Goal: Check status: Check status

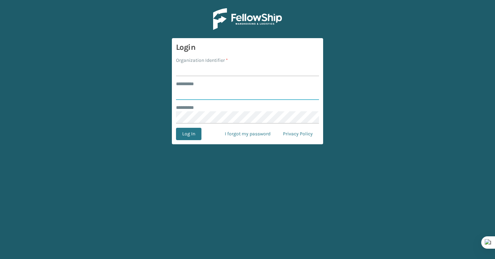
type input "*******"
click at [191, 72] on input "Organization Identifier *" at bounding box center [247, 70] width 143 height 12
type input "Brightech"
click at [192, 134] on button "Log In" at bounding box center [188, 134] width 25 height 12
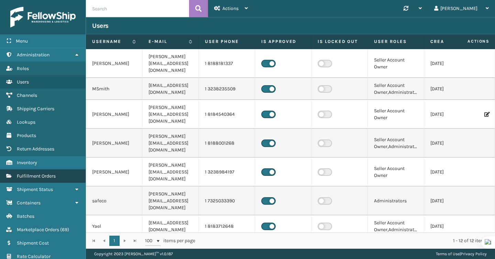
click at [53, 176] on span "Fulfillment Orders" at bounding box center [36, 176] width 39 height 6
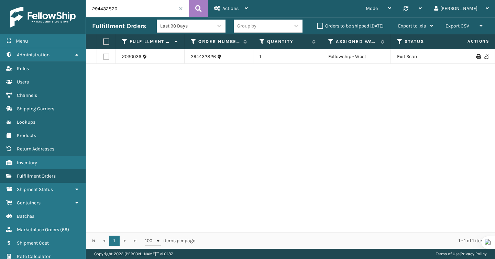
click at [129, 9] on input "294432826" at bounding box center [137, 8] width 103 height 17
paste input "39546969-000-002"
type input "39546969-000-002"
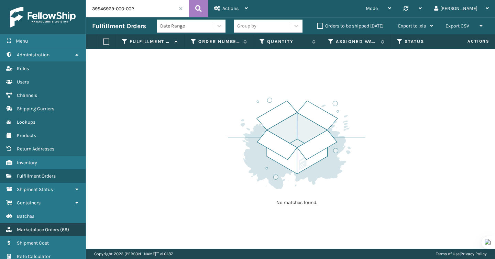
click at [39, 227] on span "Marketplace Orders" at bounding box center [38, 230] width 42 height 6
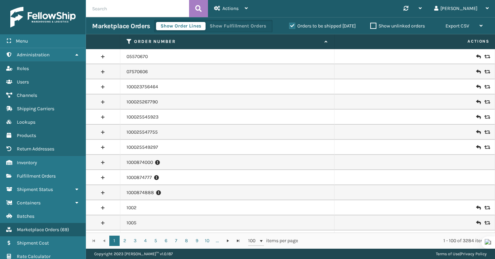
click at [138, 10] on input "text" at bounding box center [137, 8] width 103 height 17
paste input "39546969-000-002"
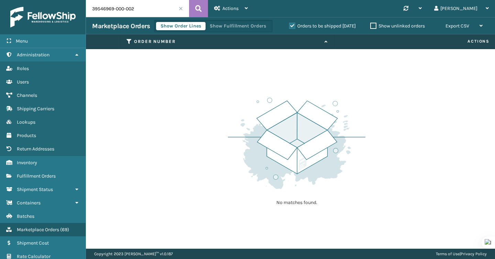
click at [291, 24] on label "Orders to be shipped [DATE]" at bounding box center [322, 26] width 67 height 6
click at [290, 24] on input "Orders to be shipped [DATE]" at bounding box center [289, 24] width 0 height 4
click at [198, 6] on icon at bounding box center [198, 8] width 7 height 10
click at [132, 9] on input "39546969-000-002" at bounding box center [137, 8] width 103 height 17
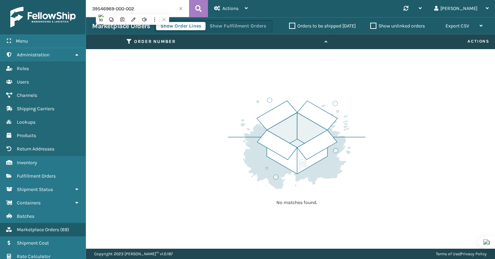
click at [132, 9] on input "39546969-000-002" at bounding box center [137, 8] width 103 height 17
paste input "819542756"
click at [128, 17] on div "Marketplace Orders Show Order Lines Show Fulfillment Orders Orders to be shippe…" at bounding box center [290, 25] width 409 height 17
click at [128, 12] on input "8195427562" at bounding box center [137, 8] width 103 height 17
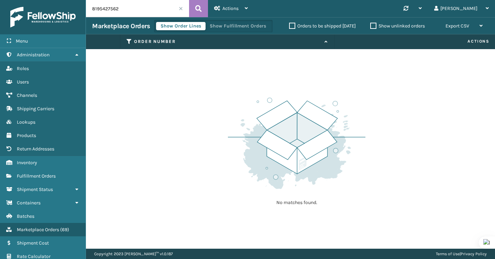
click at [128, 12] on input "8195427562" at bounding box center [137, 8] width 103 height 17
paste input "273956983"
type input "273956983"
